Goal: Transaction & Acquisition: Download file/media

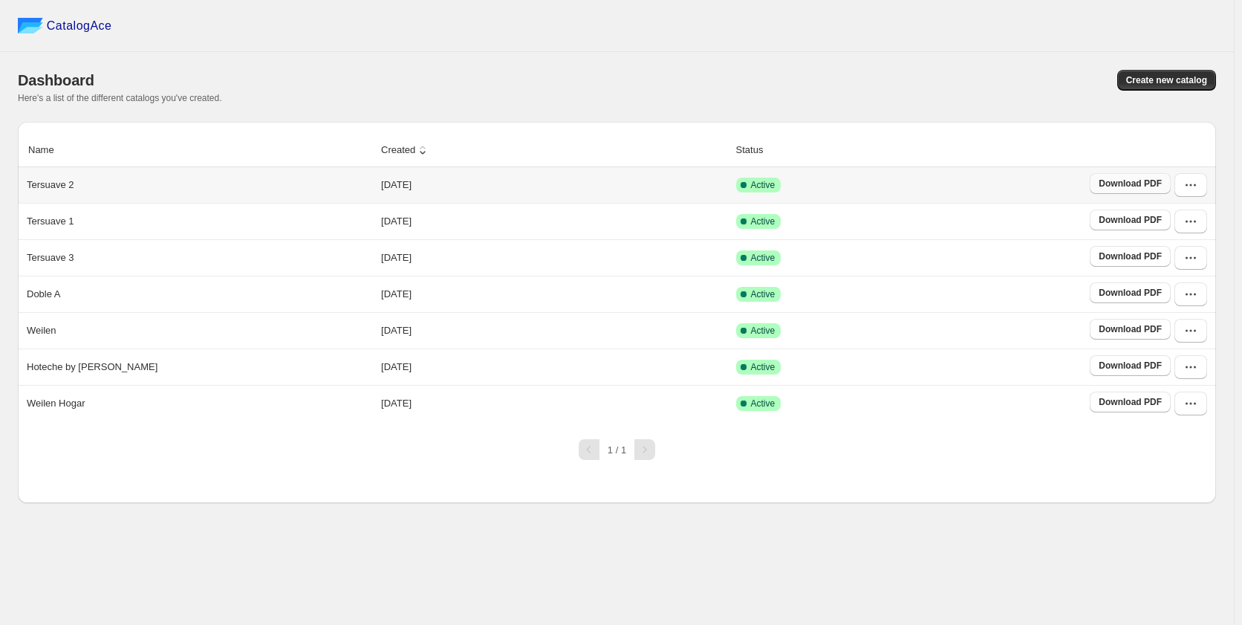
click at [1134, 189] on span "Download PDF" at bounding box center [1130, 184] width 63 height 12
click at [1132, 216] on span "Download PDF" at bounding box center [1130, 220] width 63 height 12
click at [1116, 259] on span "Download PDF" at bounding box center [1130, 256] width 63 height 12
click at [1148, 299] on span "Download PDF" at bounding box center [1130, 293] width 63 height 12
click at [1153, 333] on span "Download PDF" at bounding box center [1130, 329] width 63 height 12
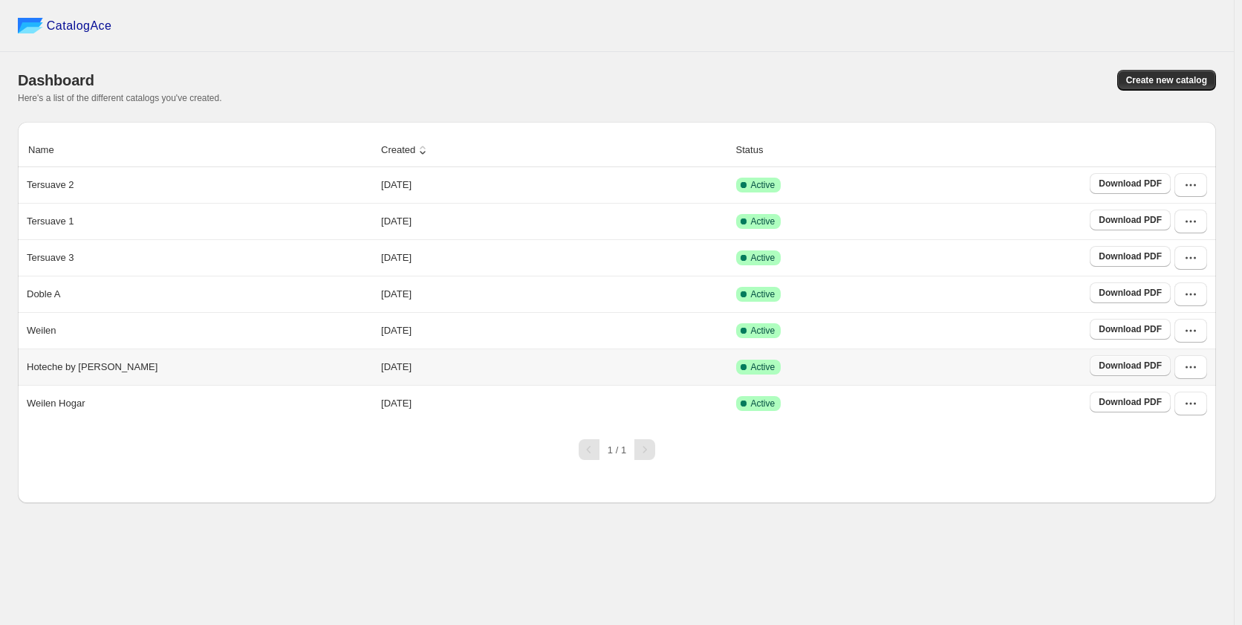
click at [1117, 367] on span "Download PDF" at bounding box center [1130, 366] width 63 height 12
click at [1124, 405] on span "Download PDF" at bounding box center [1130, 402] width 63 height 12
